Goal: Transaction & Acquisition: Purchase product/service

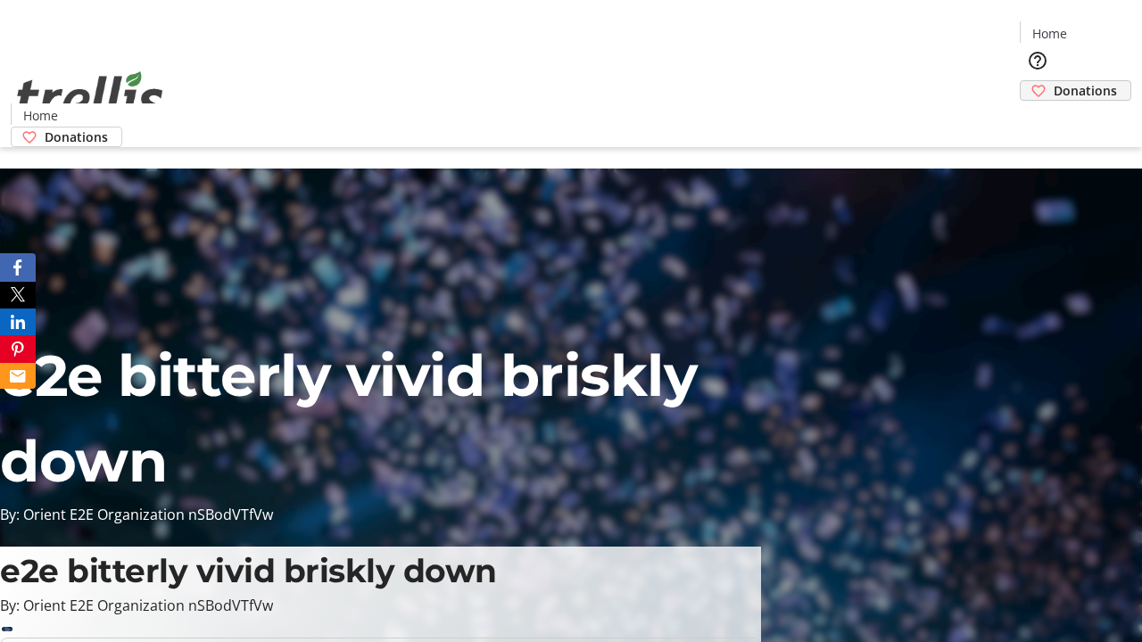
click at [1053, 81] on span "Donations" at bounding box center [1084, 90] width 63 height 19
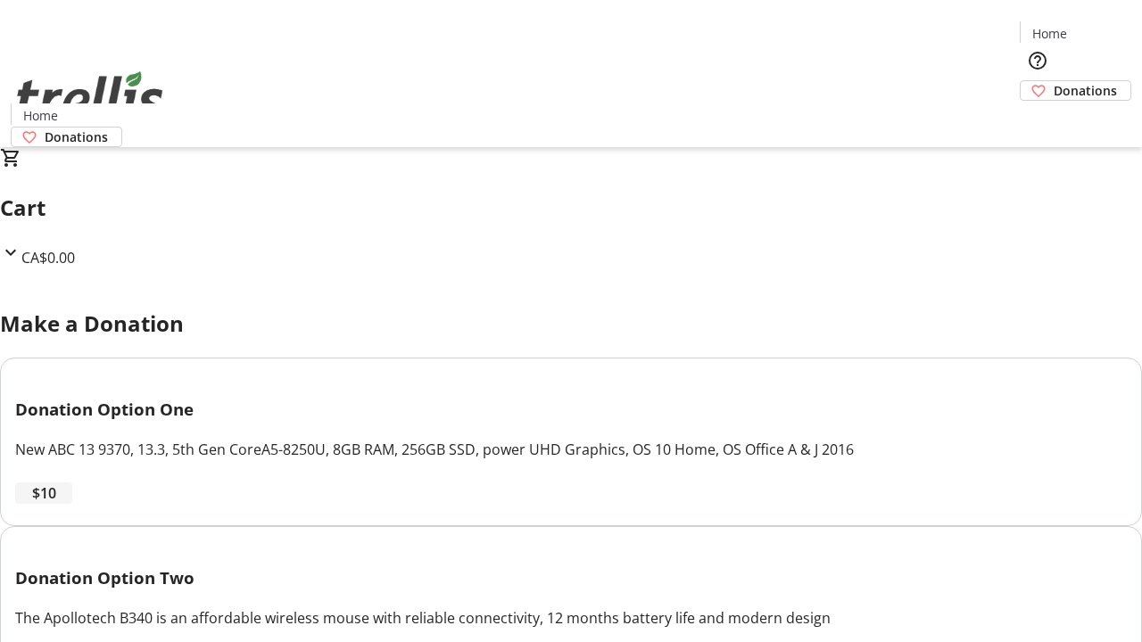
click at [56, 504] on span "$10" at bounding box center [44, 493] width 24 height 21
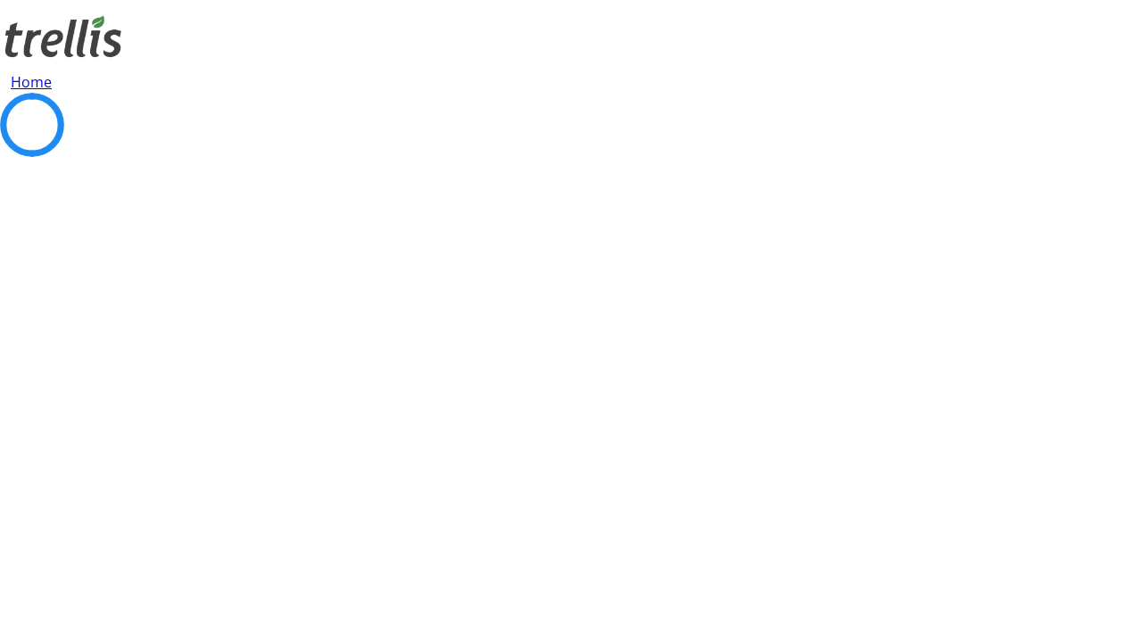
select select "CA"
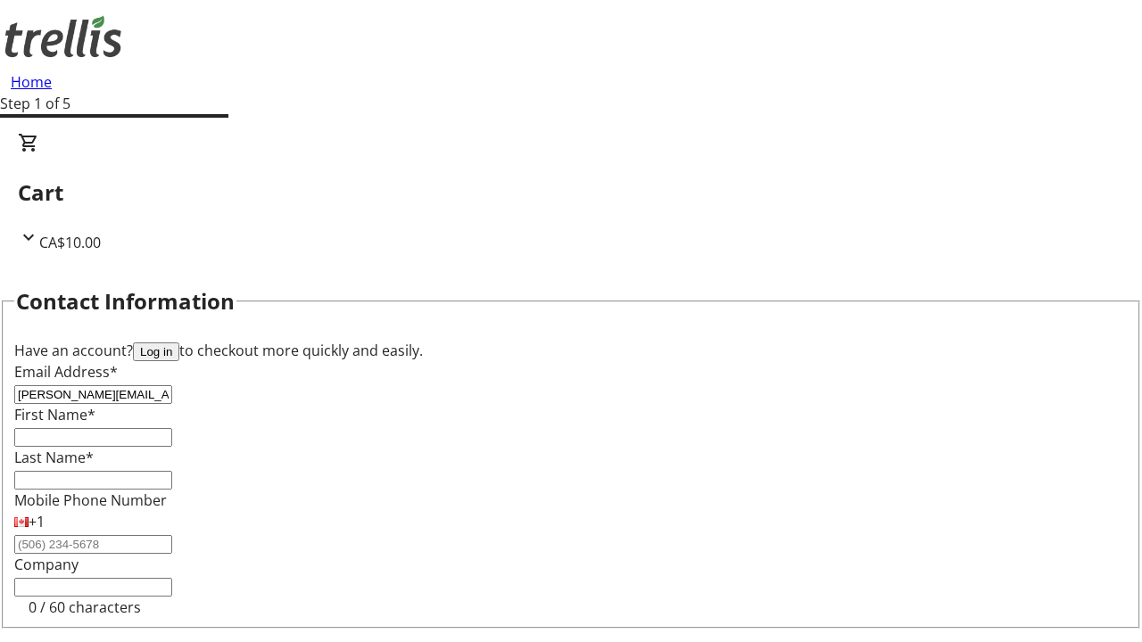
type input "[PERSON_NAME][EMAIL_ADDRESS][DOMAIN_NAME]"
type input "[PERSON_NAME]"
type input "[STREET_ADDRESS][PERSON_NAME]"
type input "Kelowna"
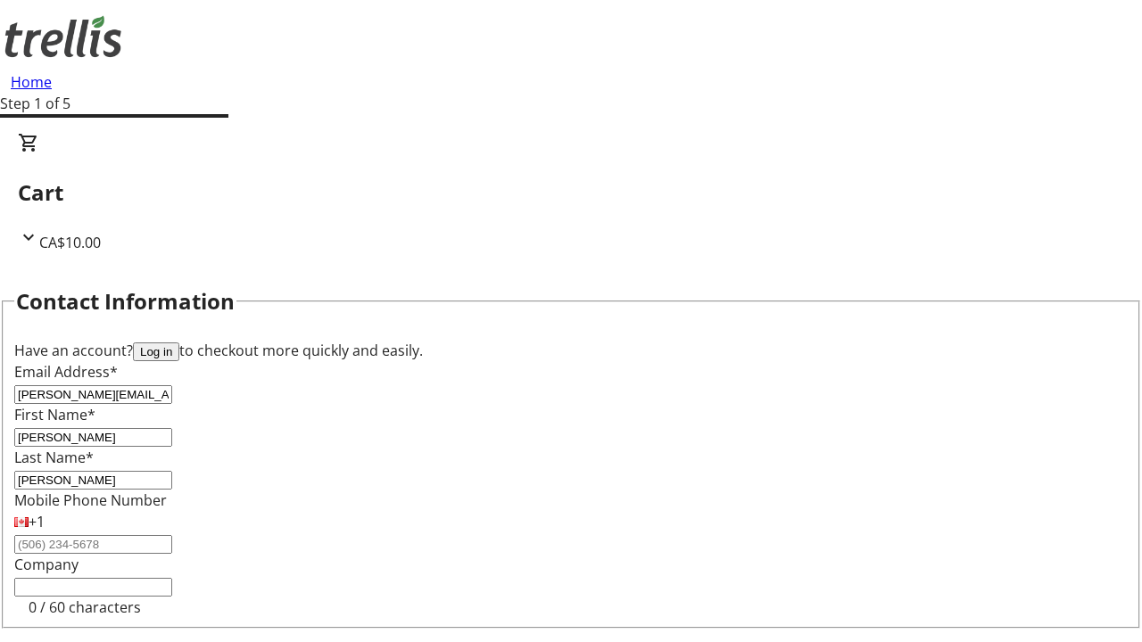
select select "BC"
type input "Kelowna"
type input "V1Y 0C2"
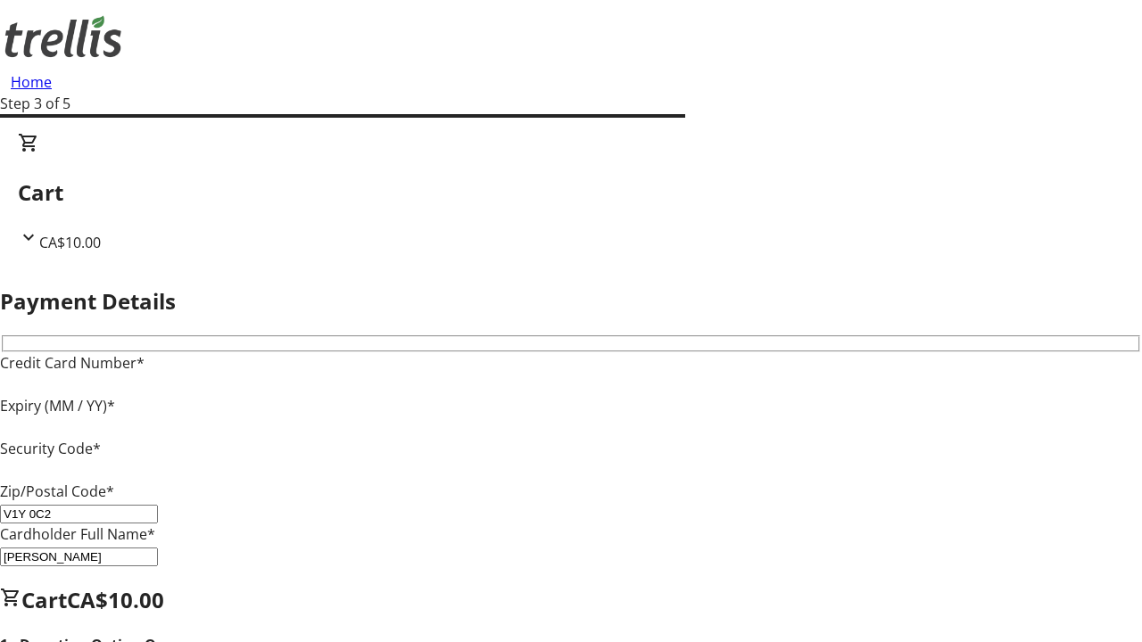
type input "V1Y 0C2"
